Goal: Transaction & Acquisition: Purchase product/service

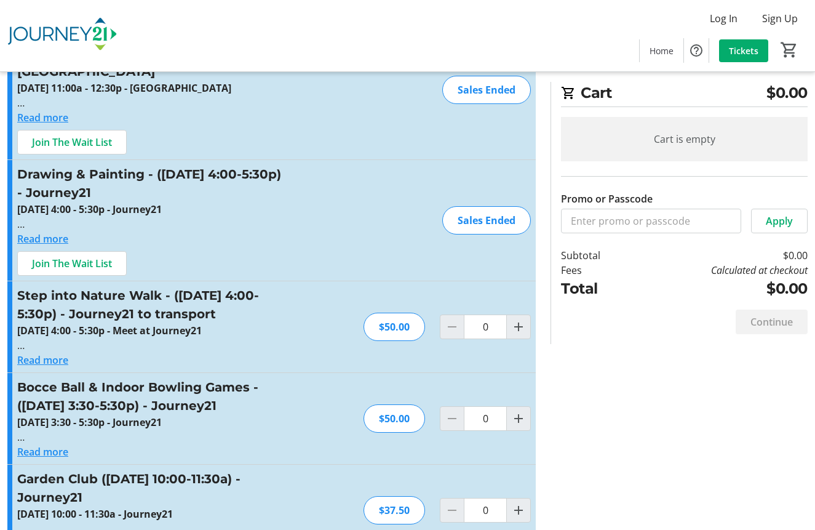
scroll to position [727, 0]
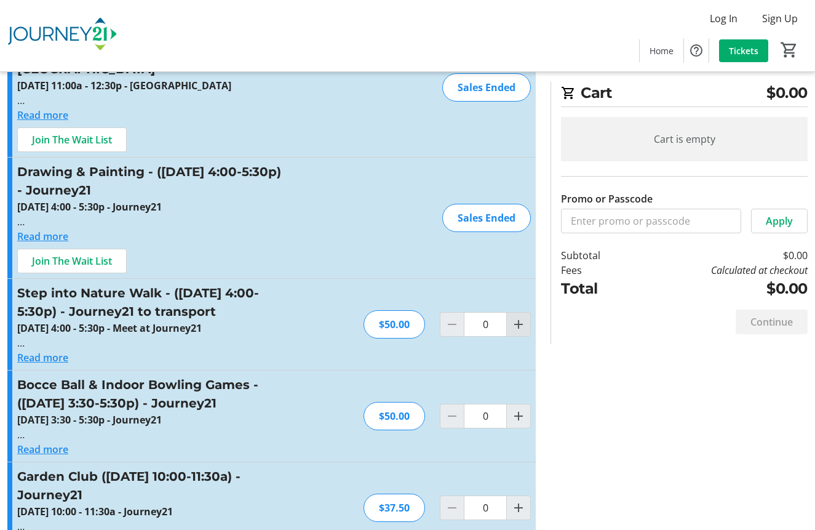
click at [523, 317] on mat-icon "Increment by one" at bounding box center [518, 324] width 15 height 15
type input "1"
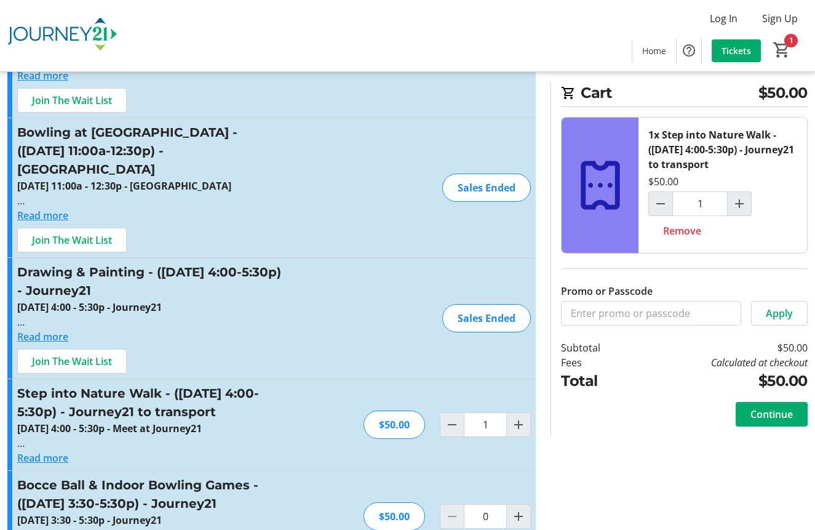
scroll to position [624, 0]
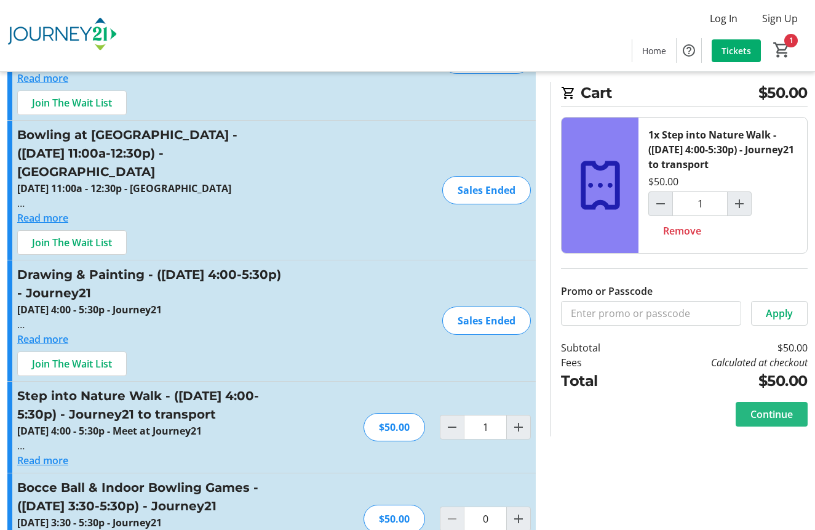
click at [745, 415] on span at bounding box center [772, 414] width 72 height 30
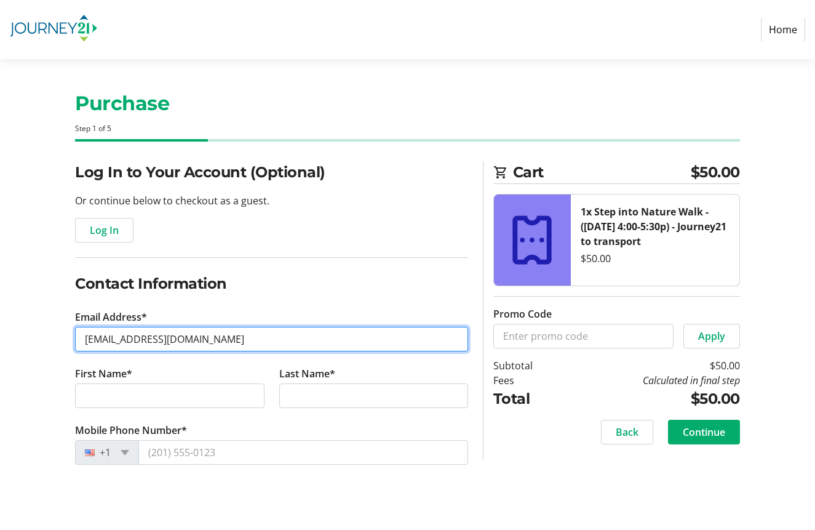
type input "[EMAIL_ADDRESS][DOMAIN_NAME]"
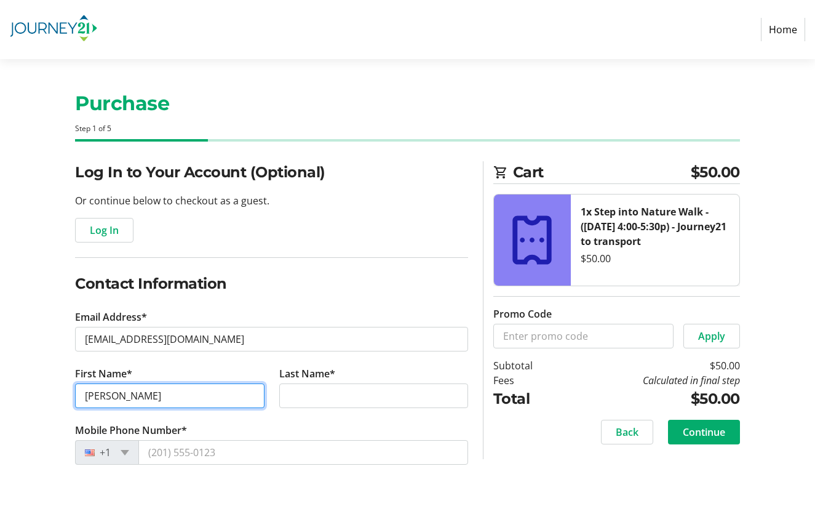
type input "[PERSON_NAME]"
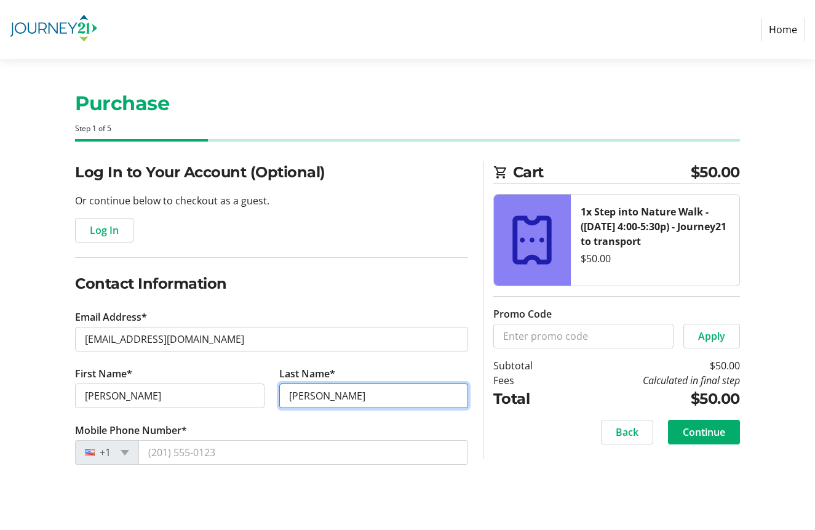
type input "[PERSON_NAME]"
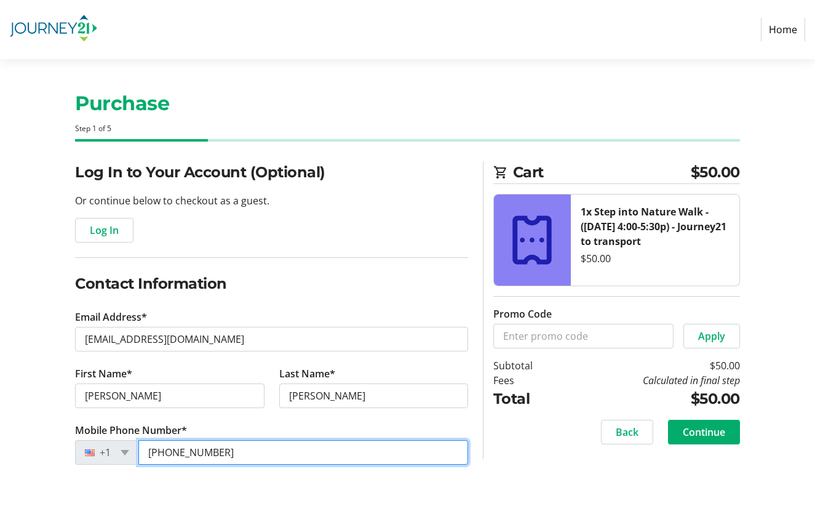
type input "[PHONE_NUMBER]"
click at [522, 498] on div "Purchase Step 1 of 5 Cart $50.00 1x Step into Nature Walk - ([DATE] 4:00-5:30p)…" at bounding box center [407, 294] width 815 height 471
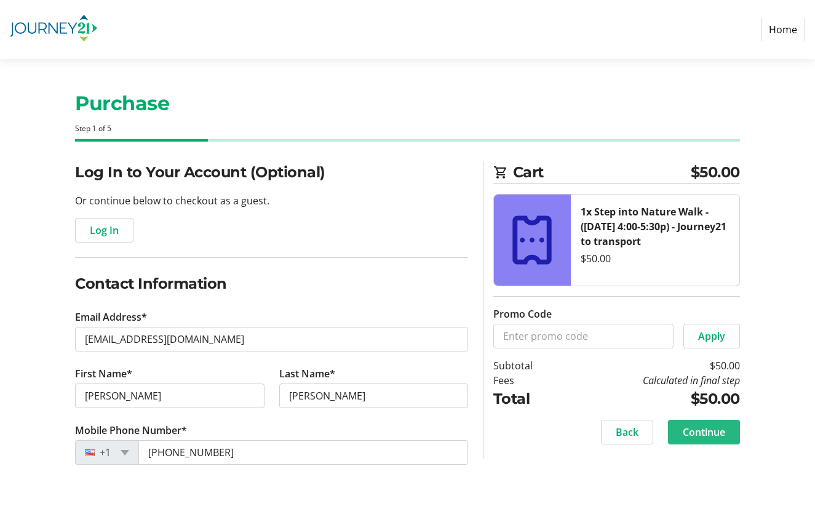
click at [706, 436] on span "Continue" at bounding box center [704, 431] width 42 height 15
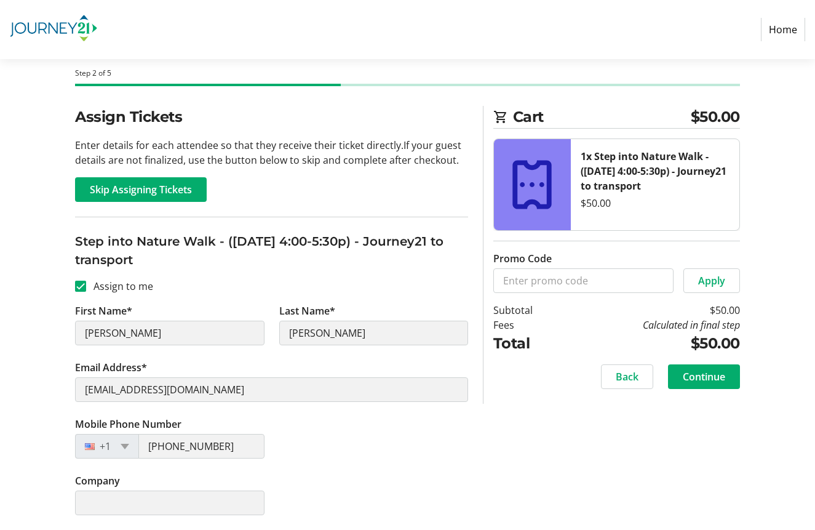
scroll to position [55, 0]
click at [712, 380] on span "Continue" at bounding box center [704, 376] width 42 height 15
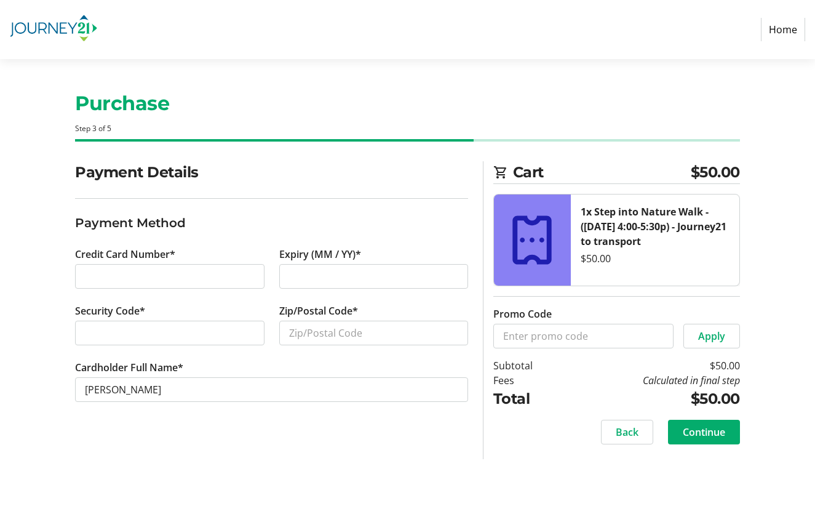
click at [202, 341] on div at bounding box center [169, 332] width 189 height 25
type input "53150"
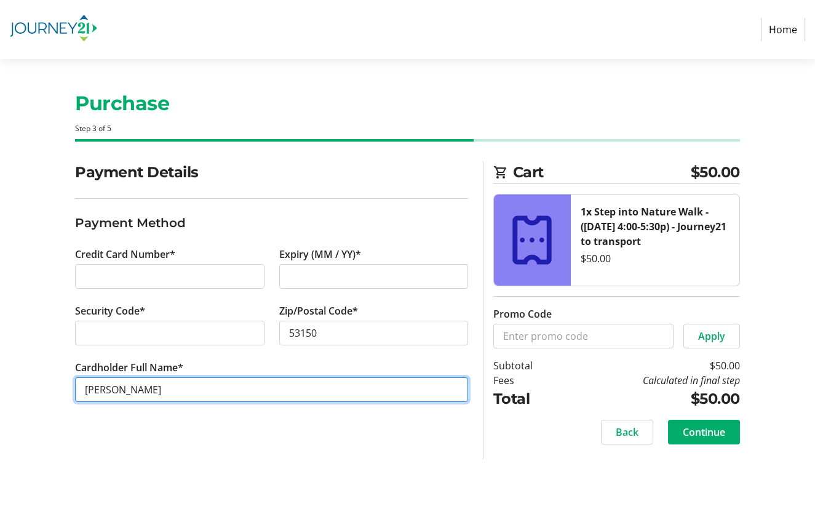
drag, startPoint x: 110, startPoint y: 389, endPoint x: 49, endPoint y: 388, distance: 60.9
click at [49, 388] on div "Payment Details Payment Method Credit Card Number* Expiry (MM / YY)* Security C…" at bounding box center [407, 310] width 815 height 298
type input "[PERSON_NAME]"
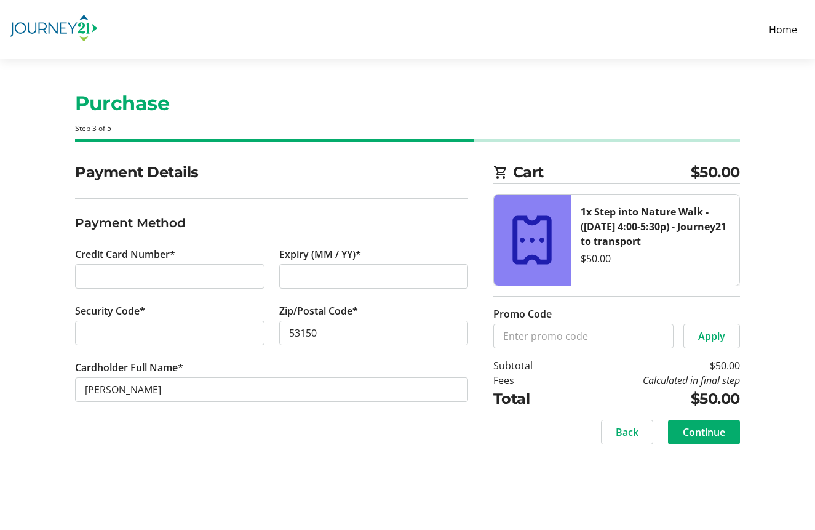
click at [378, 469] on div "Purchase Step 3 of 5 Cart $50.00 1x Step into Nature Walk - ([DATE] 4:00-5:30p)…" at bounding box center [407, 294] width 815 height 471
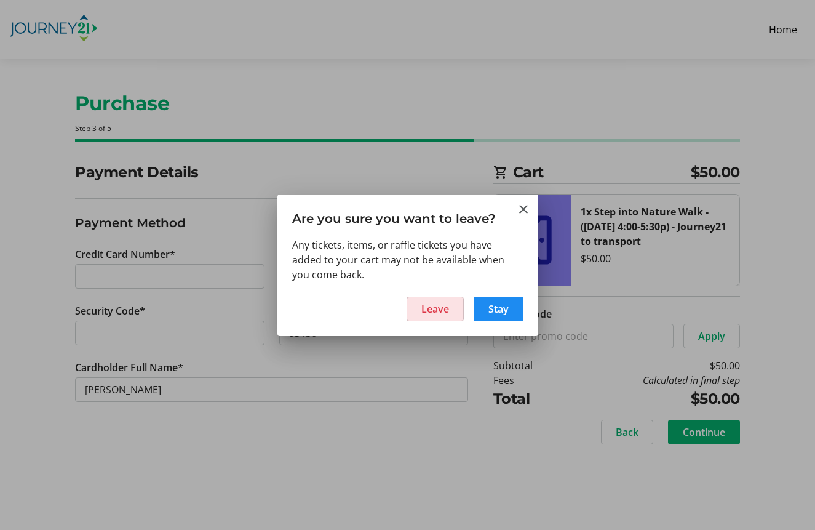
click at [449, 308] on span at bounding box center [435, 309] width 56 height 30
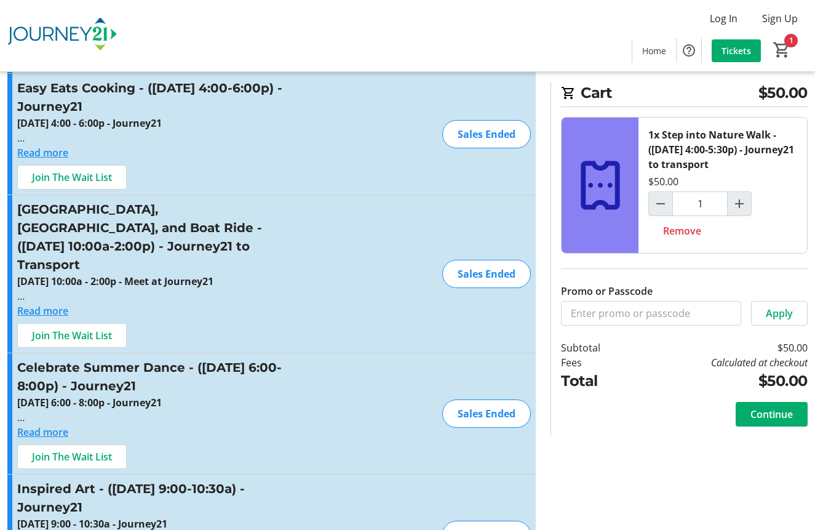
scroll to position [150, 0]
click at [774, 404] on span at bounding box center [772, 414] width 72 height 30
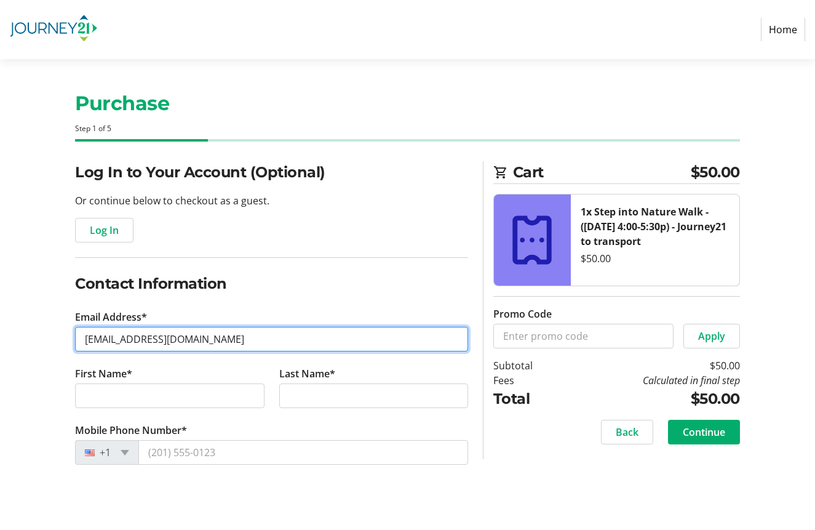
type input "[EMAIL_ADDRESS][DOMAIN_NAME]"
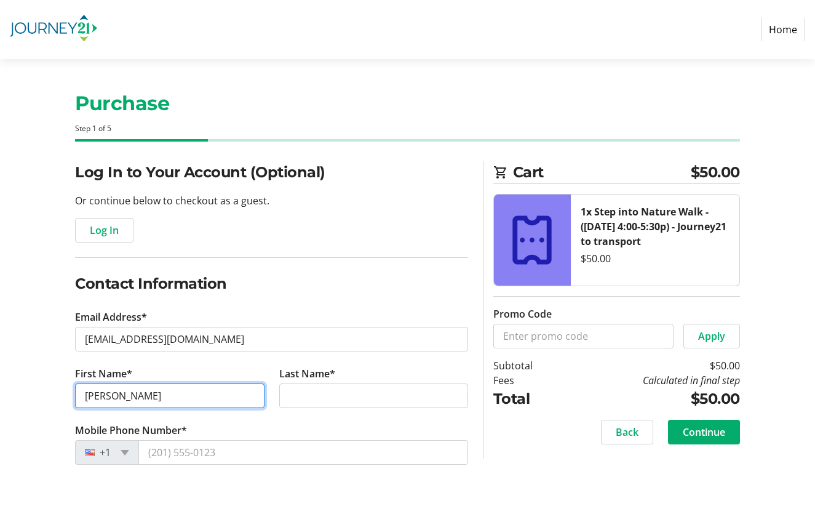
type input "[PERSON_NAME]"
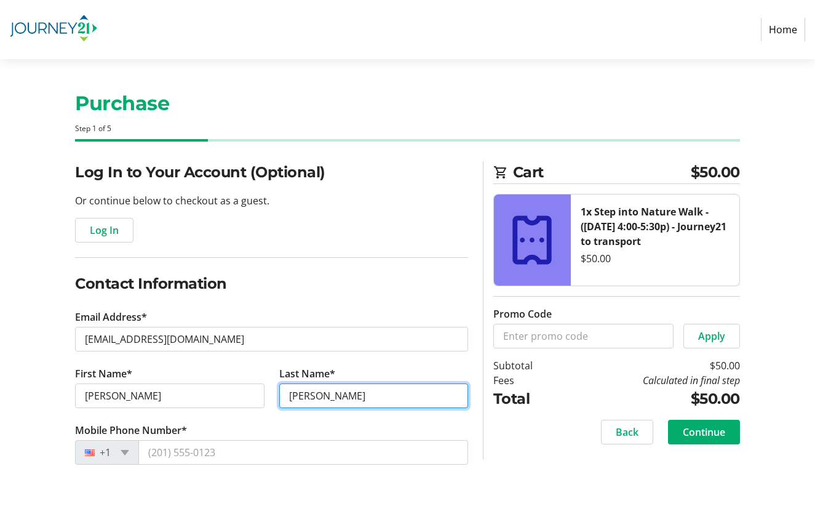
type input "[PERSON_NAME]"
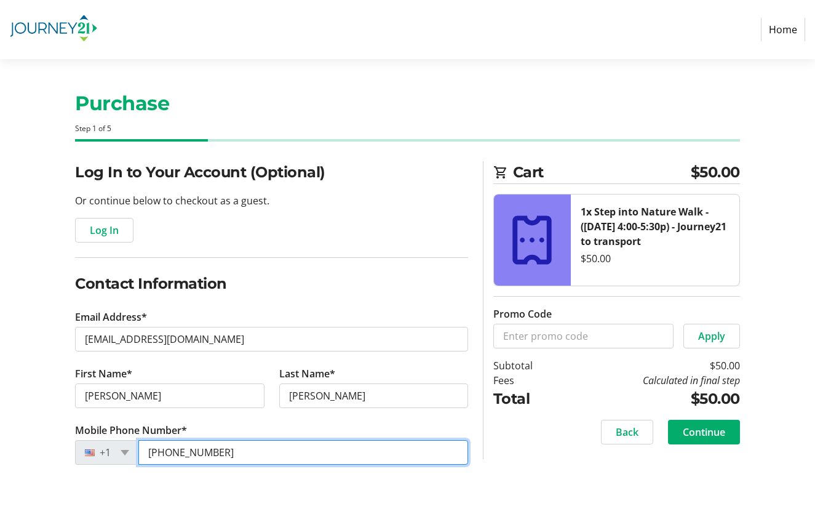
type input "[PHONE_NUMBER]"
click at [633, 501] on div "Purchase Step 1 of 5 Cart $50.00 1x Step into Nature Walk - ([DATE] 4:00-5:30p)…" at bounding box center [407, 294] width 815 height 471
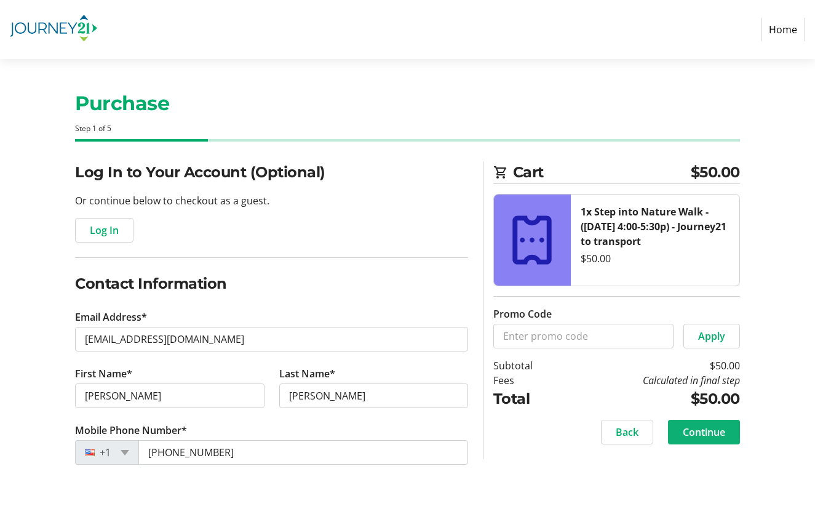
click at [719, 431] on span "Continue" at bounding box center [704, 431] width 42 height 15
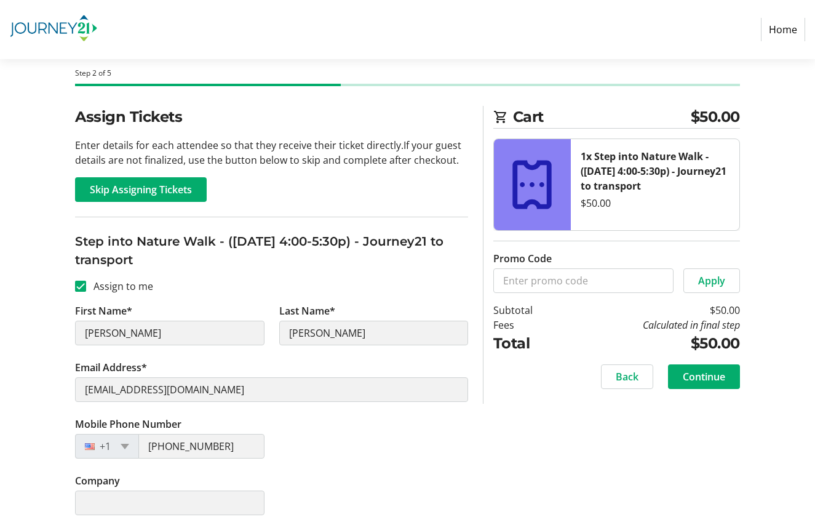
scroll to position [55, 0]
click at [707, 382] on span "Continue" at bounding box center [704, 376] width 42 height 15
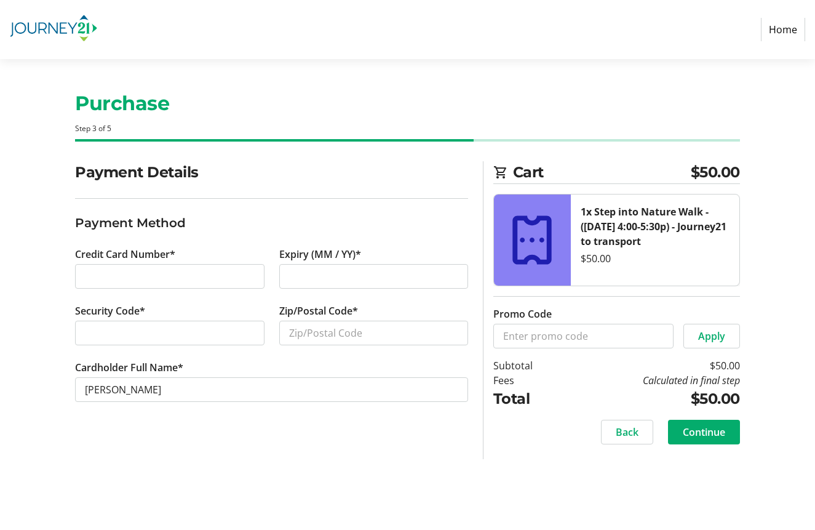
click at [315, 288] on div at bounding box center [373, 276] width 189 height 25
type input "53150"
click at [371, 467] on div "Purchase Step 3 of 5 Cart $50.00 1x Step into Nature Walk - ([DATE] 4:00-5:30p)…" at bounding box center [407, 294] width 815 height 471
click at [733, 437] on span at bounding box center [704, 432] width 72 height 30
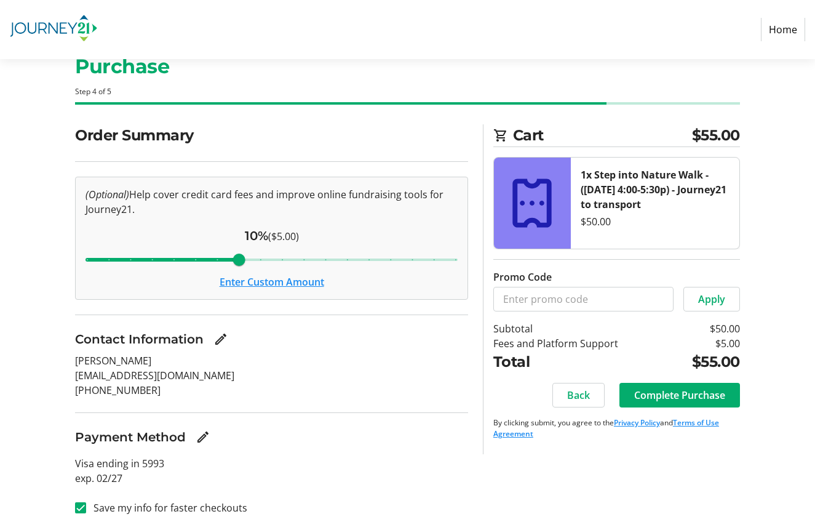
scroll to position [37, 0]
click at [649, 394] on span "Complete Purchase" at bounding box center [679, 395] width 91 height 15
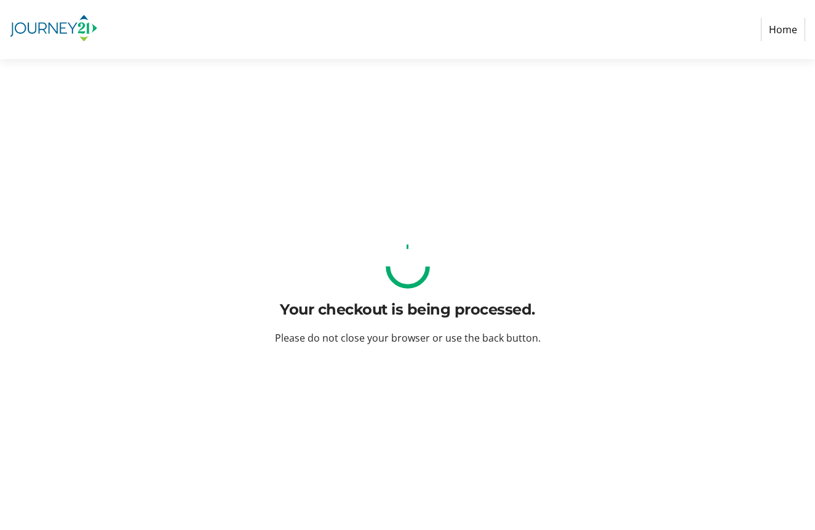
scroll to position [0, 0]
